Goal: Task Accomplishment & Management: Use online tool/utility

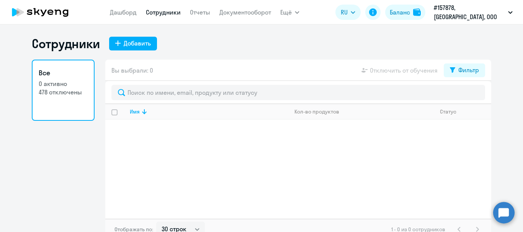
select select "30"
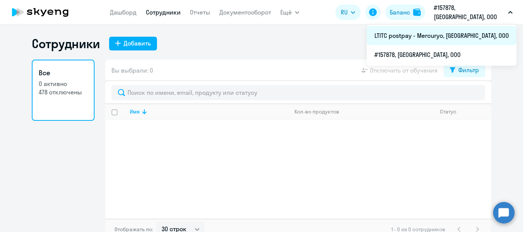
click at [439, 38] on li "LTITC postpay - Mercuryo, [GEOGRAPHIC_DATA], ООО" at bounding box center [442, 35] width 150 height 19
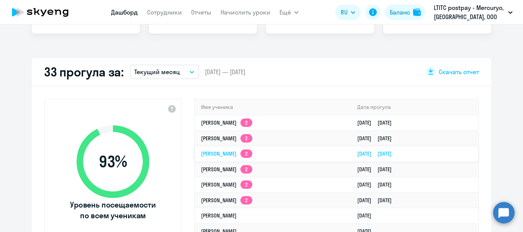
select select "30"
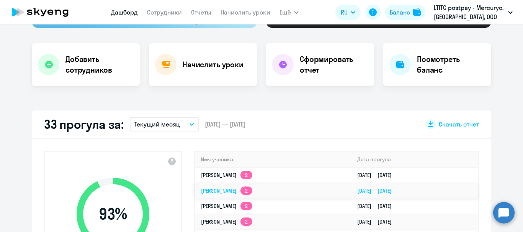
scroll to position [38, 0]
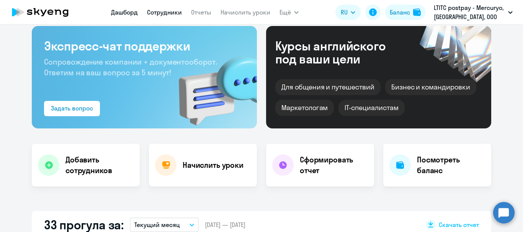
click at [156, 8] on link "Сотрудники" at bounding box center [164, 12] width 35 height 8
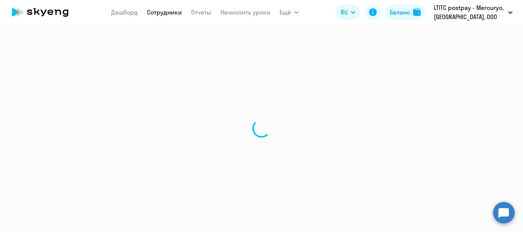
select select "30"
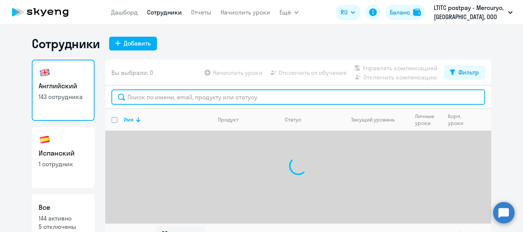
click at [169, 94] on input "text" at bounding box center [298, 97] width 374 height 15
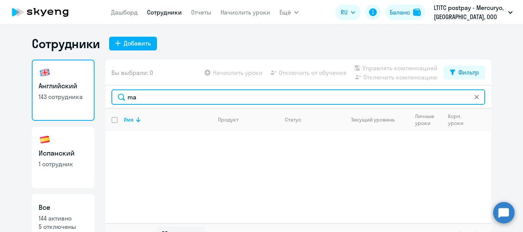
type input "m"
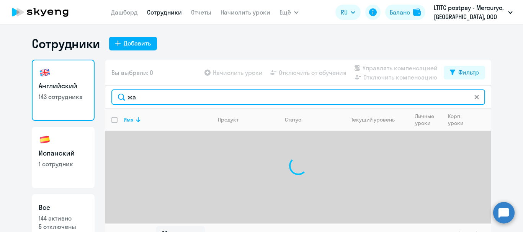
type input "ж"
type input "я"
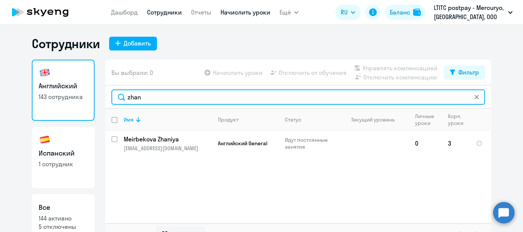
type input "zhan"
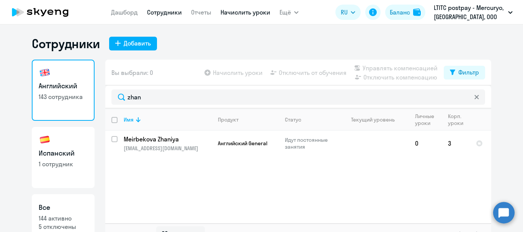
click at [245, 10] on link "Начислить уроки" at bounding box center [246, 12] width 50 height 8
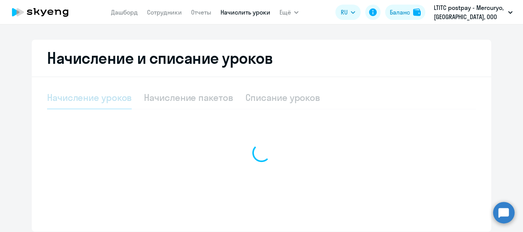
select select "10"
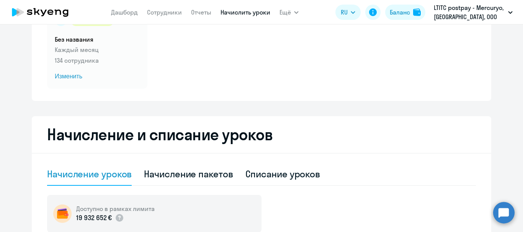
scroll to position [230, 0]
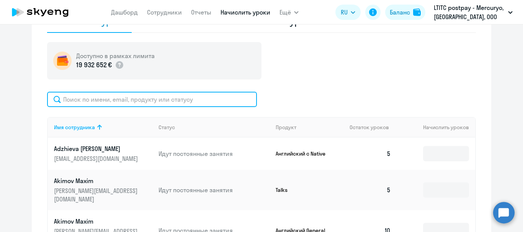
click at [203, 104] on input "text" at bounding box center [152, 99] width 210 height 15
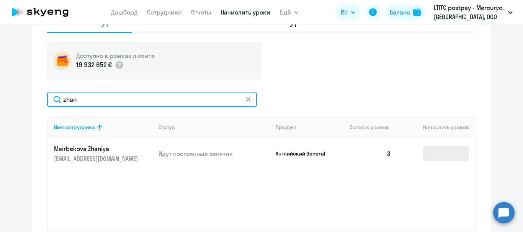
type input "zhan"
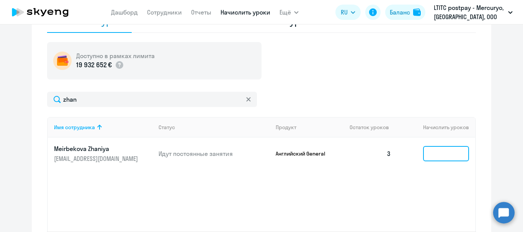
click at [441, 155] on input at bounding box center [446, 153] width 46 height 15
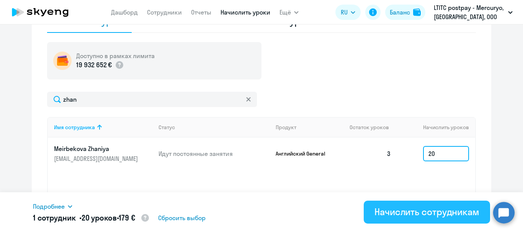
type input "20"
click at [436, 212] on div "Начислить сотрудникам" at bounding box center [426, 212] width 105 height 12
